Goal: Browse casually

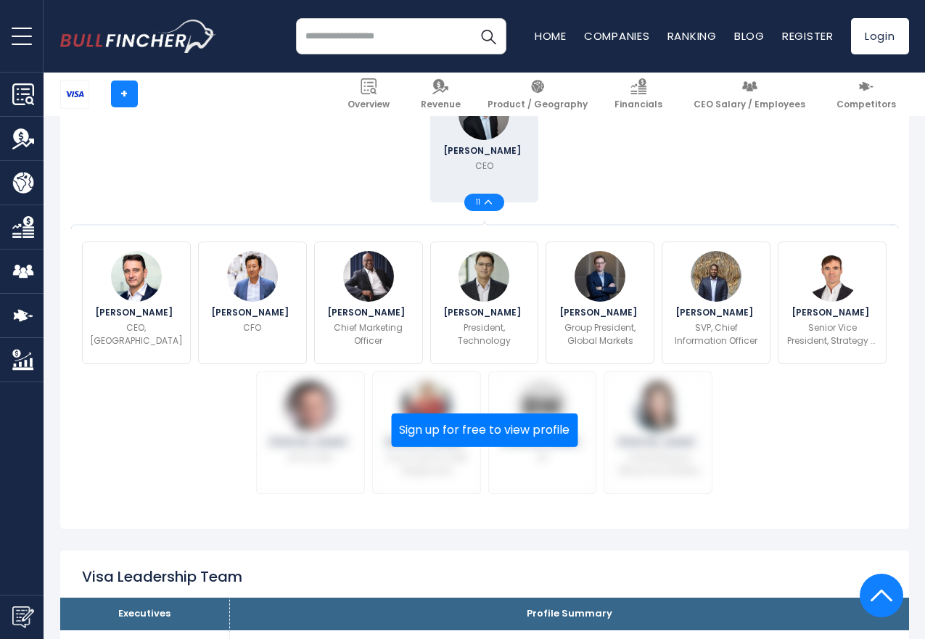
scroll to position [520, 0]
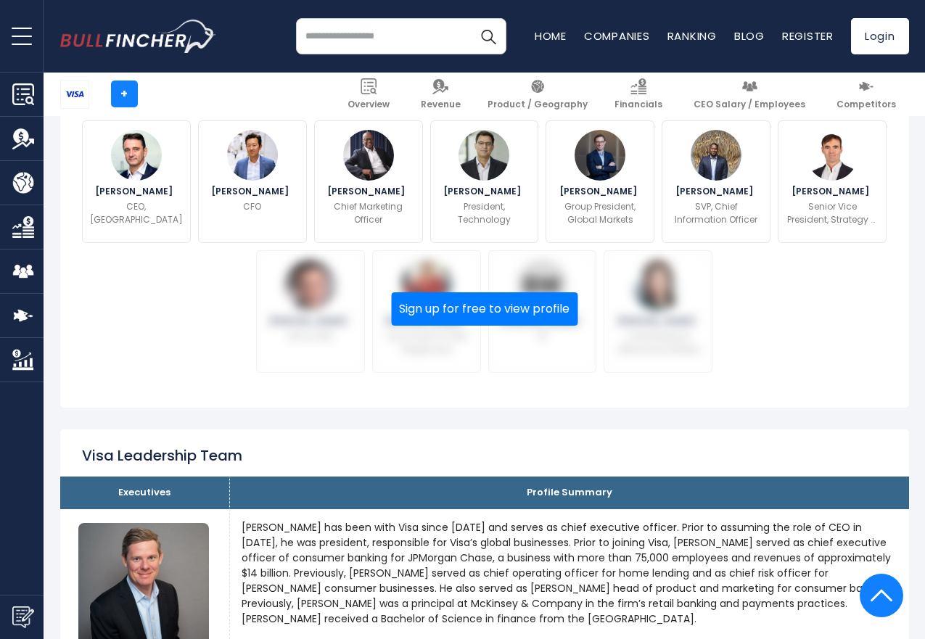
click at [148, 36] on img "Go to homepage" at bounding box center [138, 36] width 156 height 33
click at [136, 41] on img "Go to homepage" at bounding box center [138, 36] width 156 height 33
click at [139, 40] on img "Go to homepage" at bounding box center [138, 36] width 156 height 33
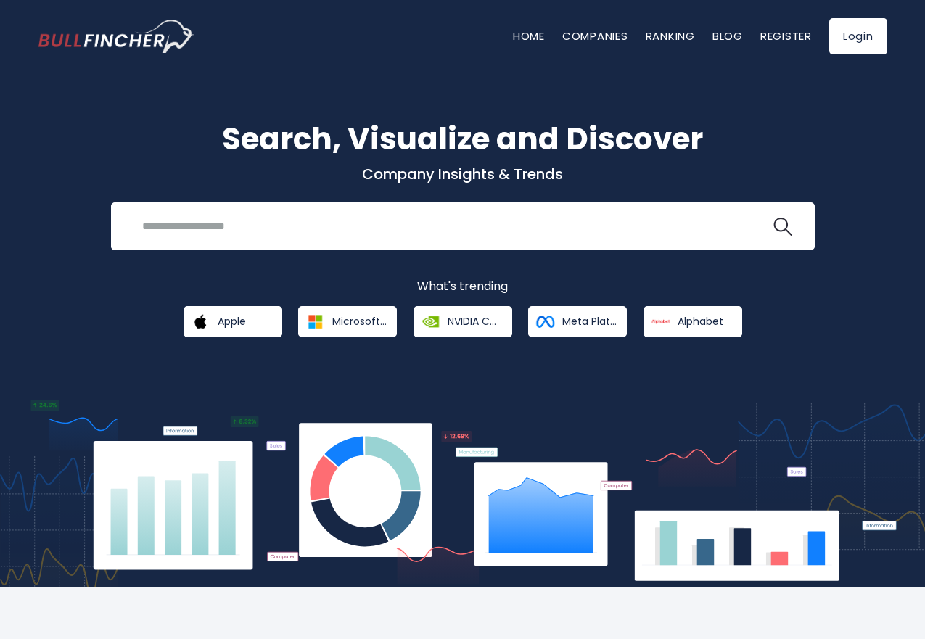
click at [156, 30] on img "Go to homepage" at bounding box center [116, 36] width 156 height 33
